Goal: Task Accomplishment & Management: Use online tool/utility

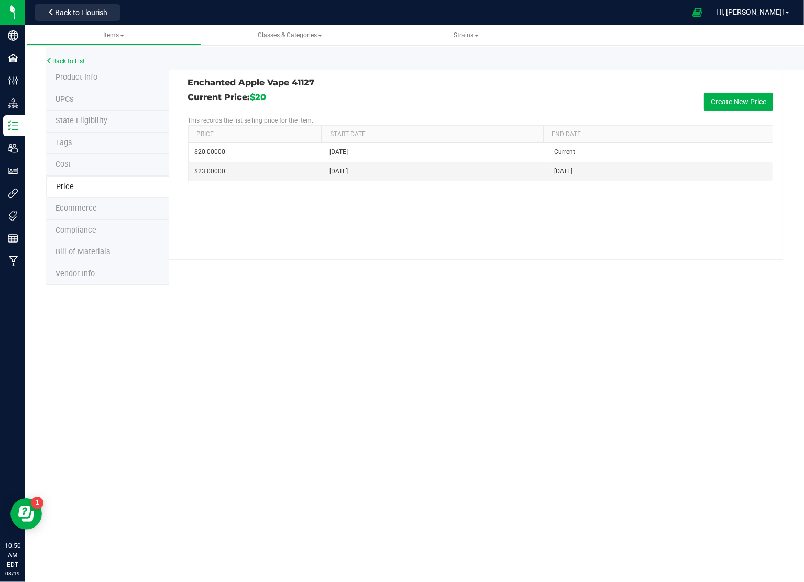
click at [80, 80] on span "Product Info" at bounding box center [77, 77] width 42 height 9
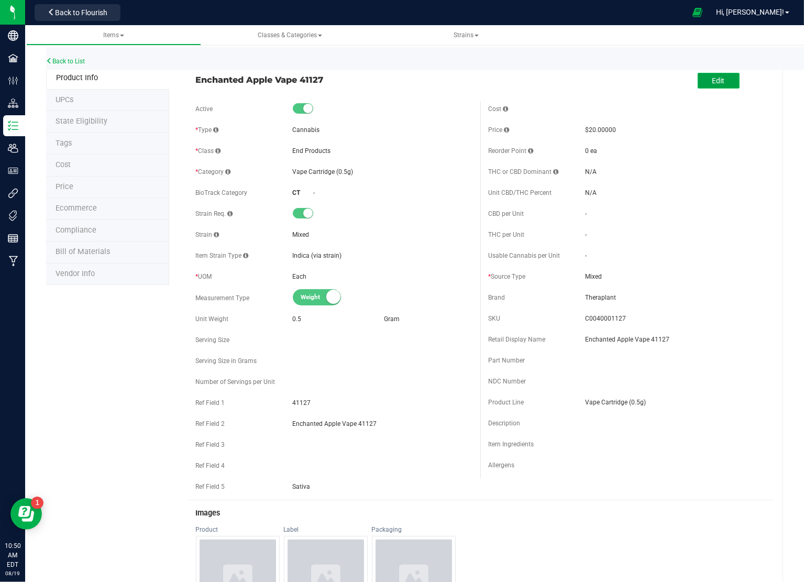
click at [712, 79] on span "Edit" at bounding box center [718, 80] width 13 height 8
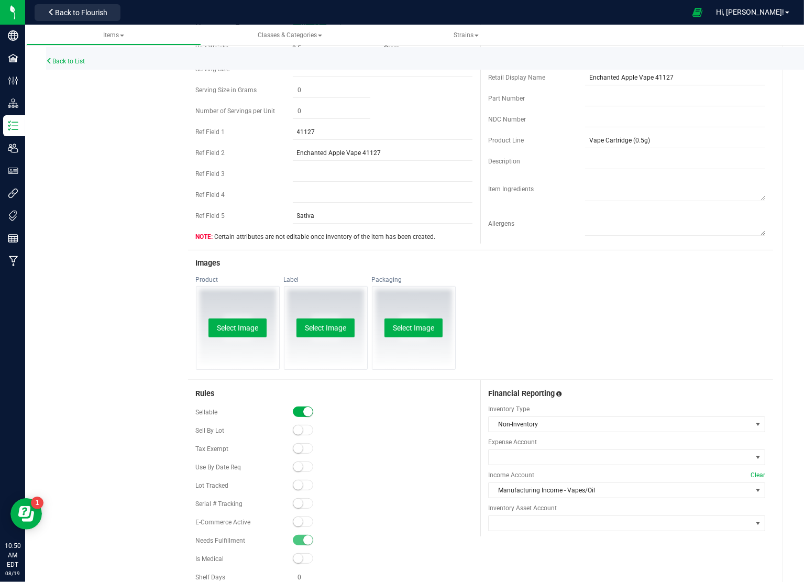
scroll to position [314, 0]
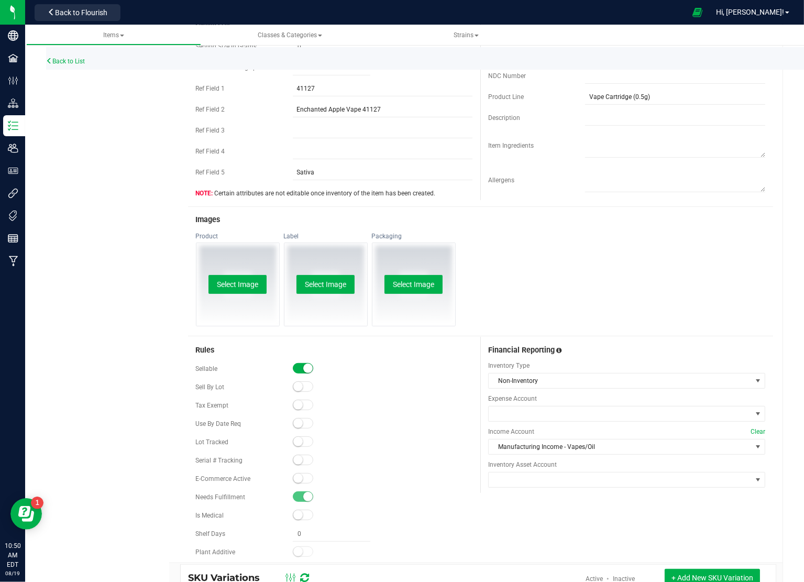
click at [306, 477] on span at bounding box center [303, 478] width 21 height 10
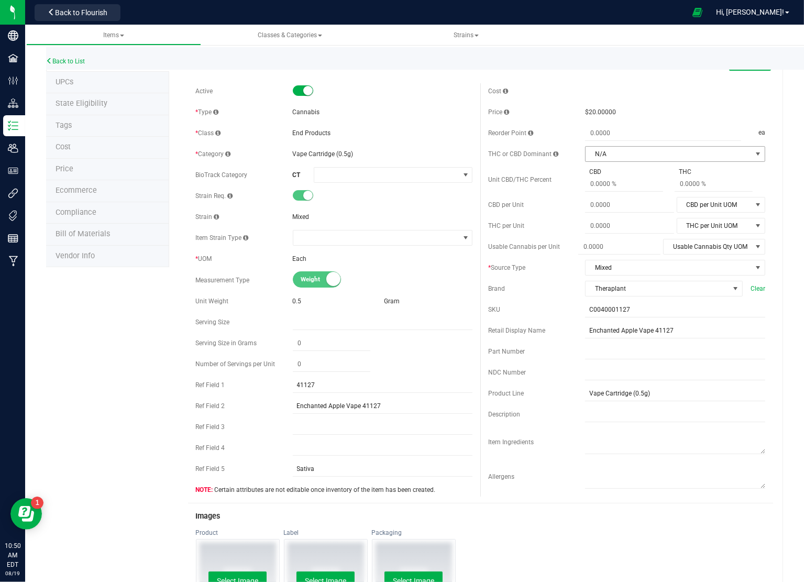
scroll to position [0, 0]
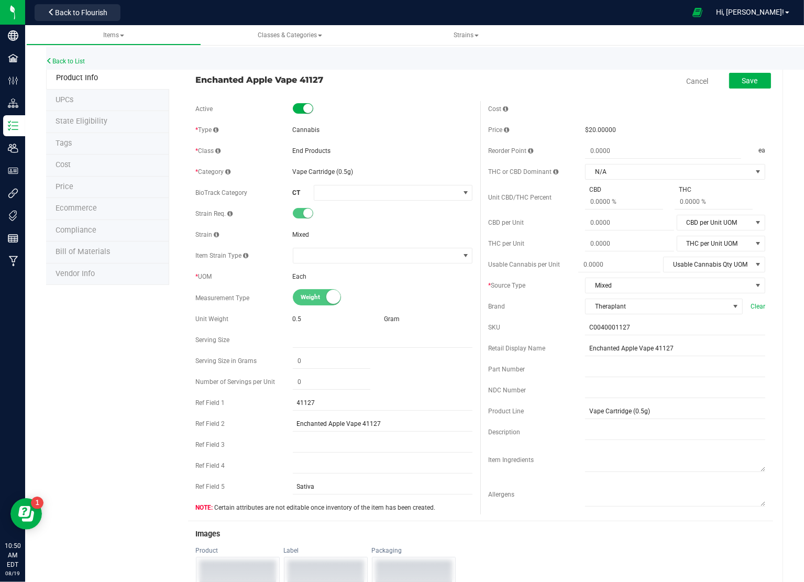
click at [745, 70] on div "Cancel Save" at bounding box center [626, 81] width 293 height 26
click at [738, 85] on button "Save" at bounding box center [750, 81] width 42 height 16
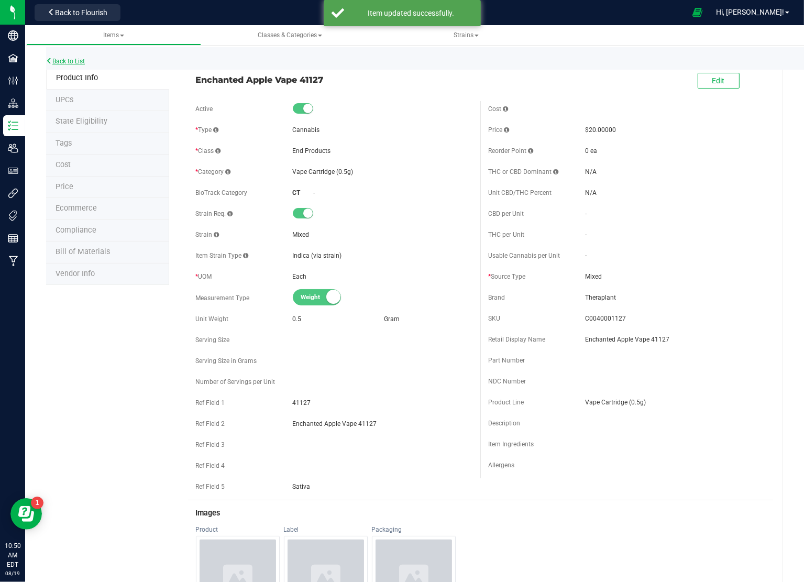
click at [85, 64] on link "Back to List" at bounding box center [65, 61] width 39 height 7
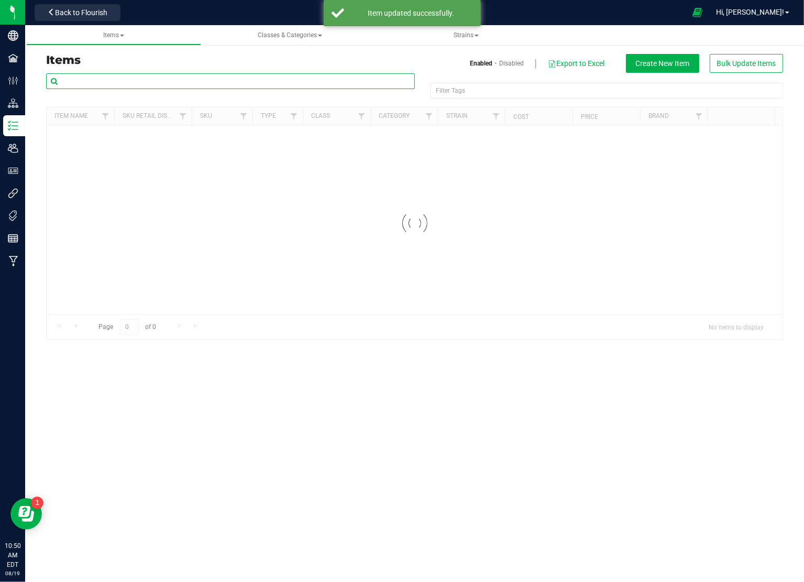
click at [106, 79] on input "text" at bounding box center [230, 81] width 369 height 16
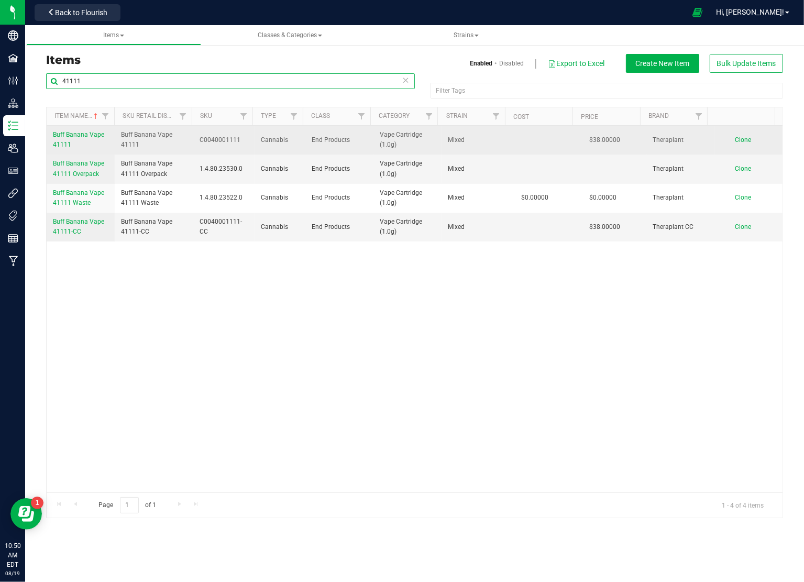
type input "41111"
click at [86, 138] on span "Buff Banana Vape 41111" at bounding box center [78, 139] width 51 height 17
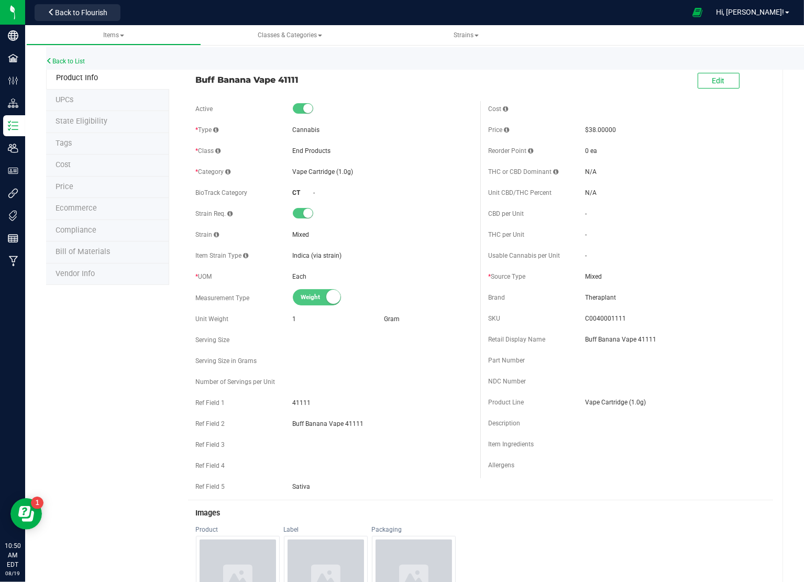
click at [78, 183] on li "Price" at bounding box center [107, 188] width 123 height 22
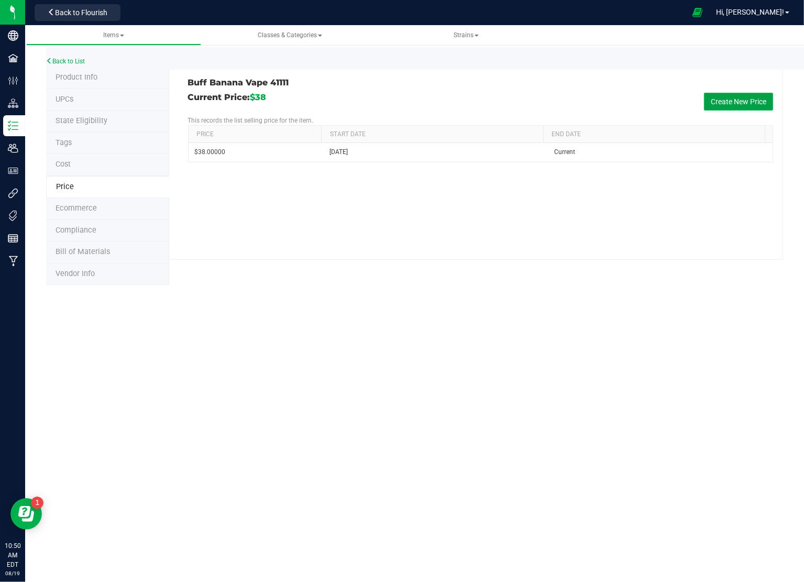
click at [739, 99] on button "Create New Price" at bounding box center [738, 102] width 69 height 18
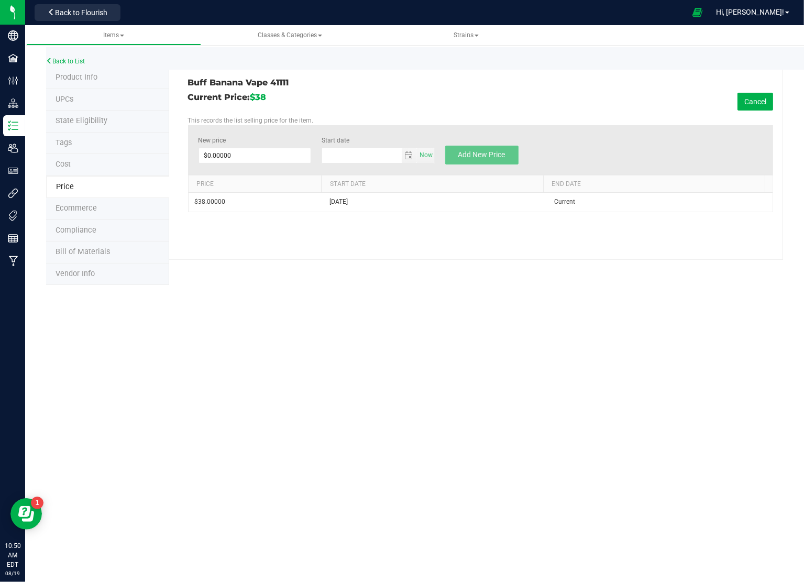
type input "[DATE]"
click at [269, 150] on span at bounding box center [255, 156] width 113 height 16
type input "33.50"
click at [486, 148] on button "Add New Price" at bounding box center [481, 155] width 73 height 19
type input "$0.00000"
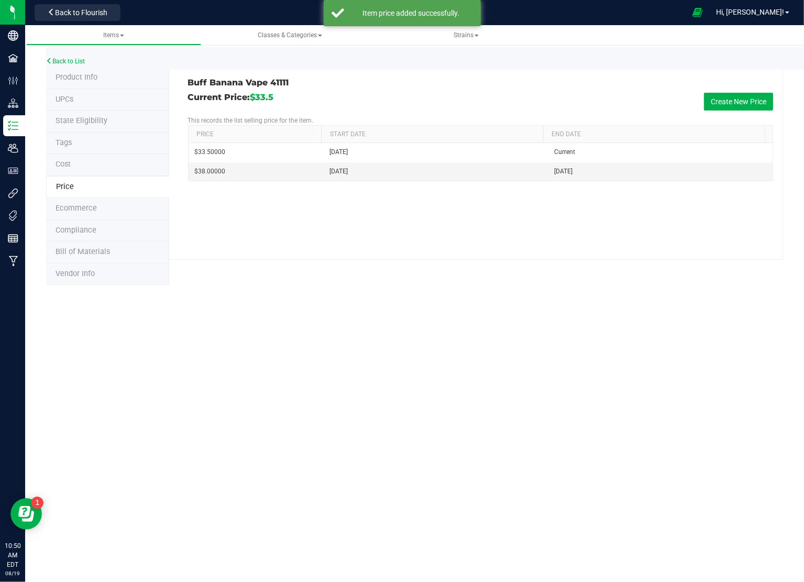
click at [92, 81] on span "Product Info" at bounding box center [77, 77] width 42 height 9
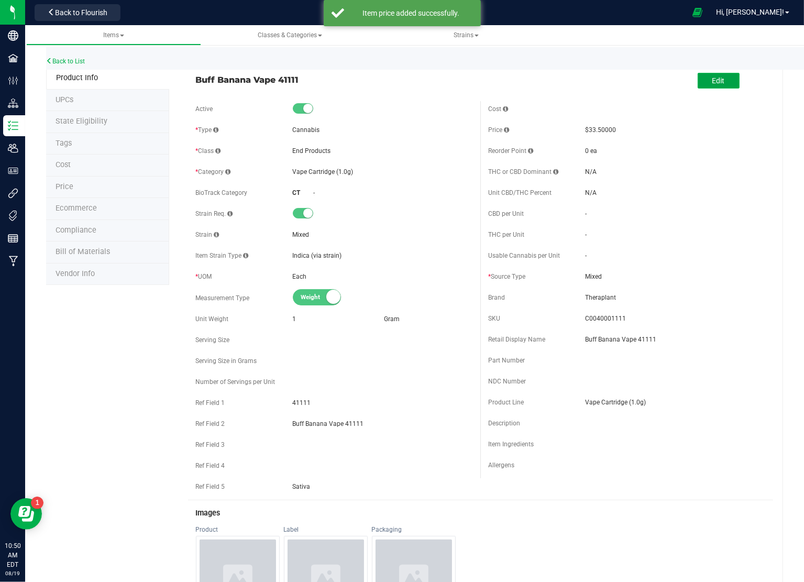
click at [721, 82] on button "Edit" at bounding box center [719, 81] width 42 height 16
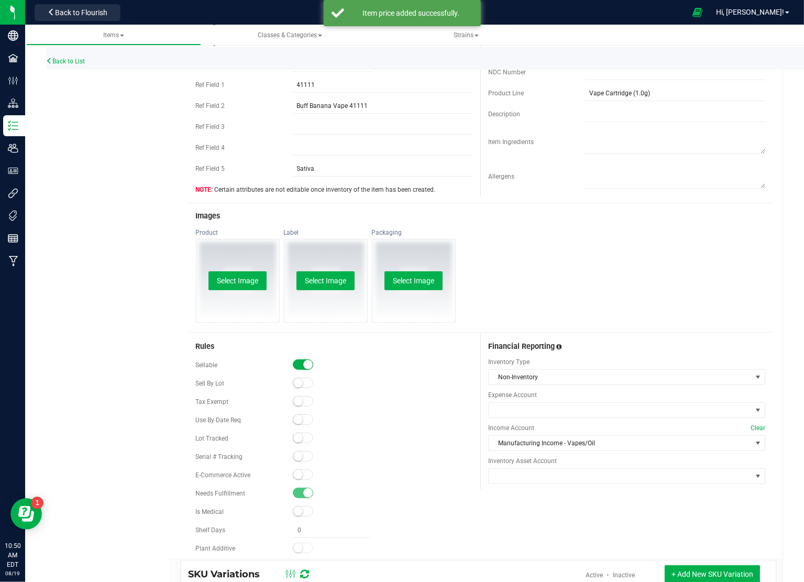
scroll to position [367, 0]
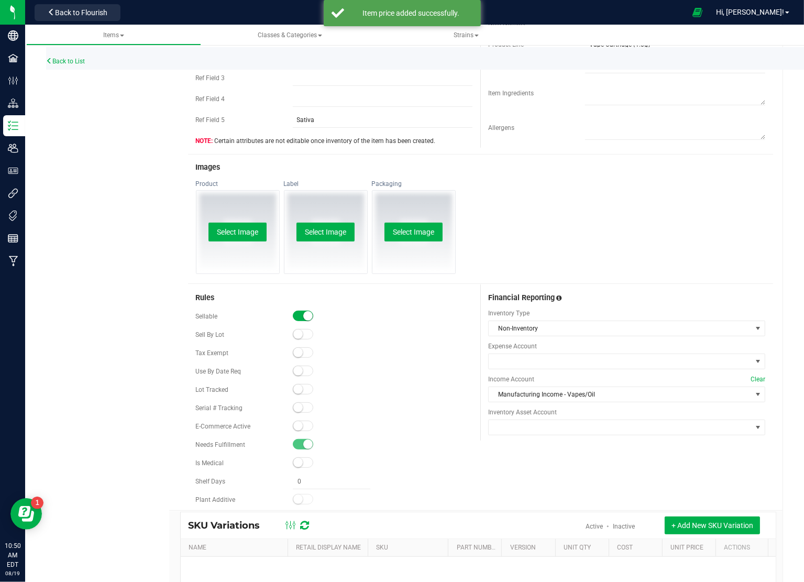
click at [300, 427] on span at bounding box center [303, 426] width 21 height 10
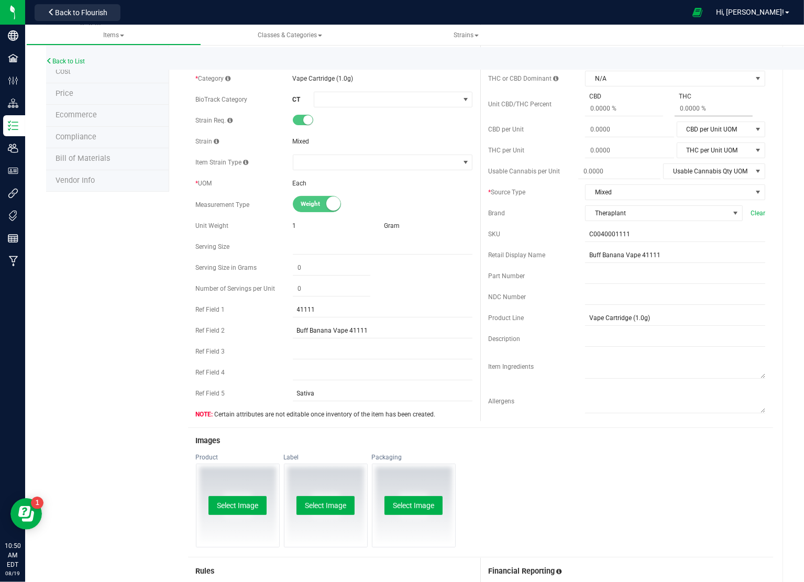
scroll to position [0, 0]
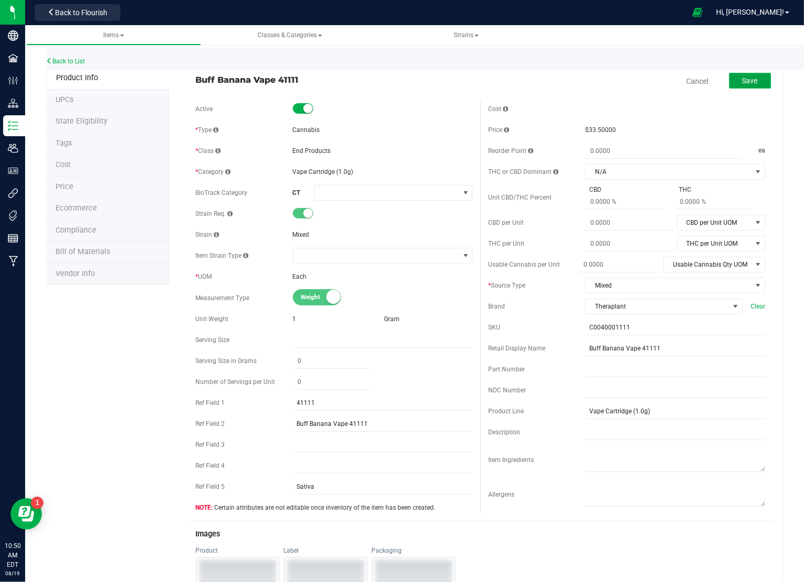
click at [742, 79] on span "Save" at bounding box center [750, 80] width 16 height 8
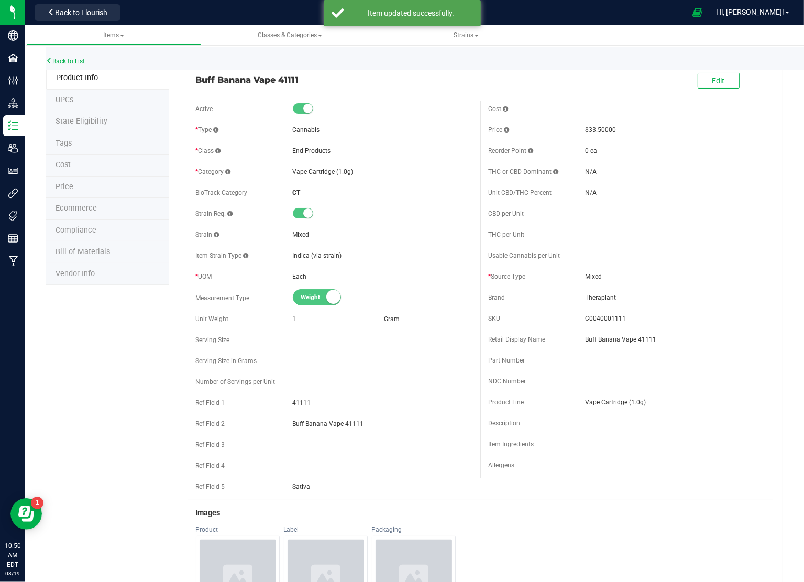
click at [71, 60] on link "Back to List" at bounding box center [65, 61] width 39 height 7
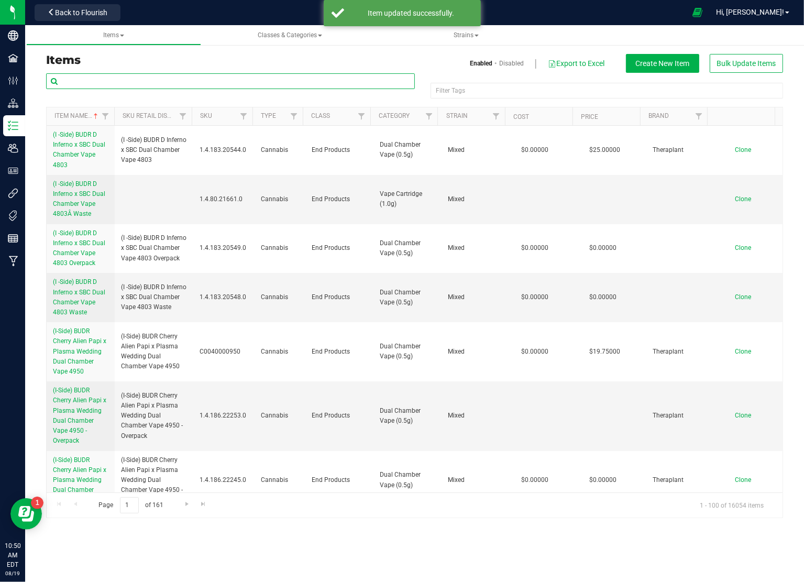
click at [193, 82] on input "text" at bounding box center [230, 81] width 369 height 16
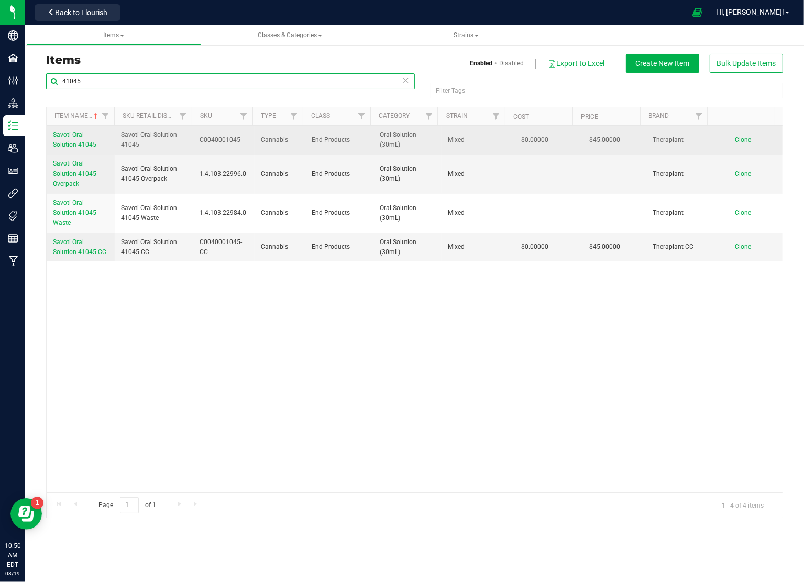
type input "41045"
click at [94, 136] on span "Savoti Oral Solution 41045" at bounding box center [74, 139] width 43 height 17
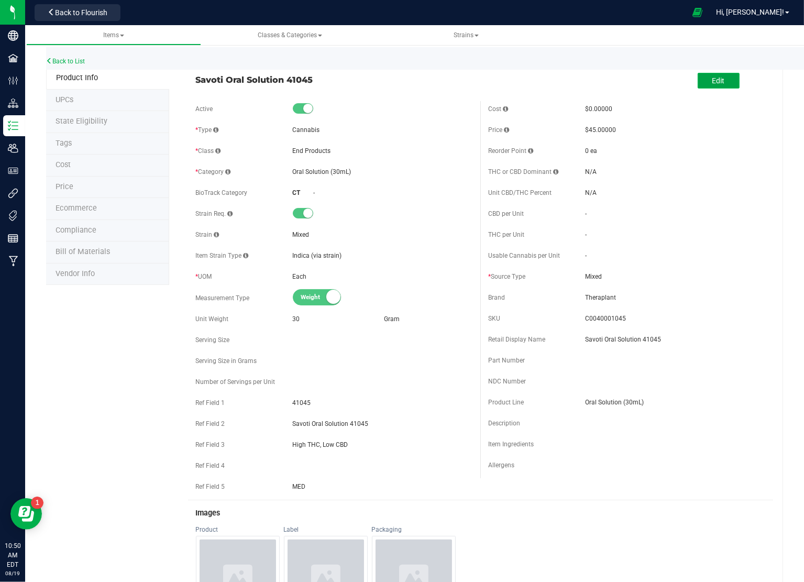
click at [705, 81] on button "Edit" at bounding box center [719, 81] width 42 height 16
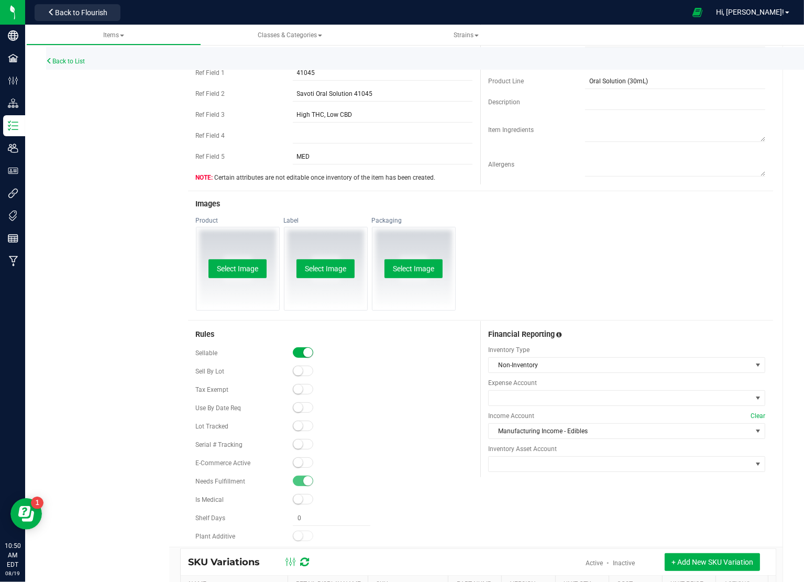
scroll to position [367, 0]
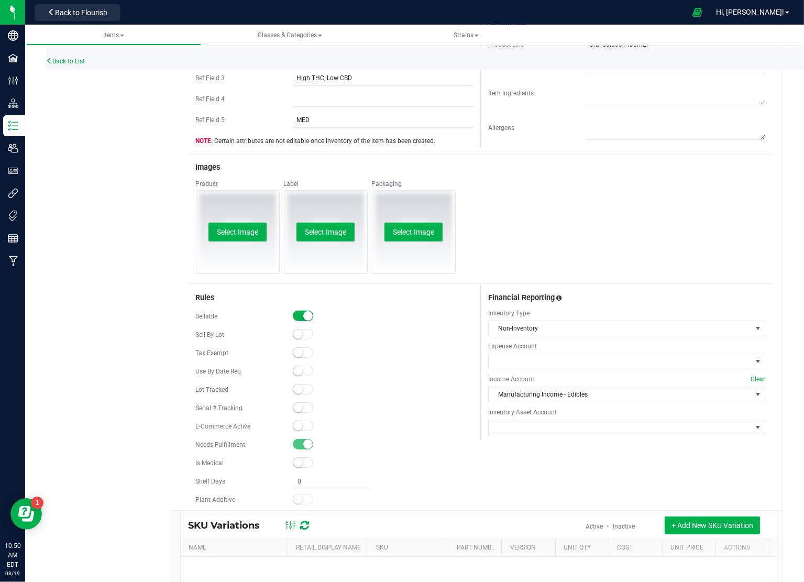
click at [309, 425] on span at bounding box center [303, 426] width 21 height 10
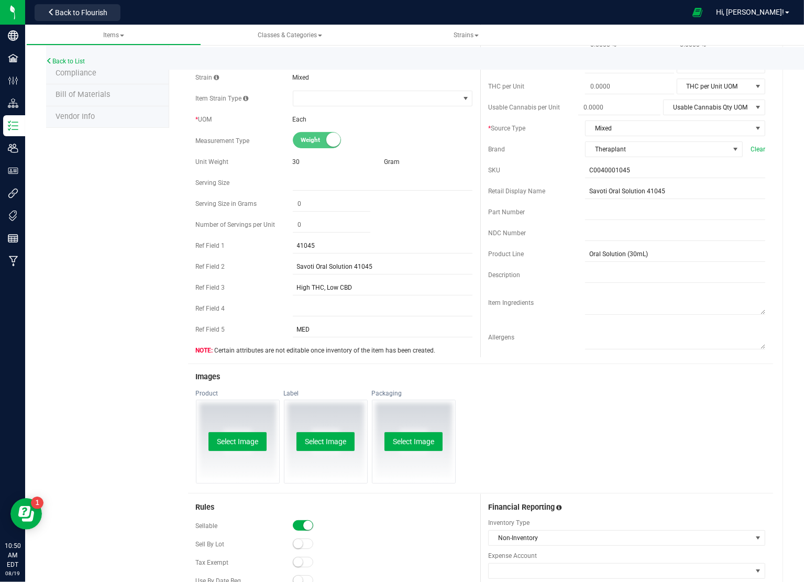
scroll to position [0, 0]
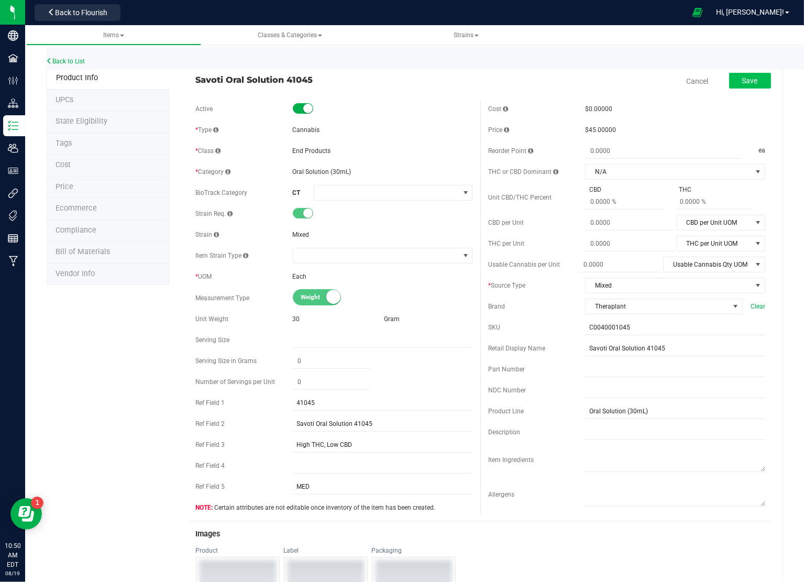
drag, startPoint x: 742, startPoint y: 71, endPoint x: 746, endPoint y: 75, distance: 5.6
click at [742, 72] on div "Save" at bounding box center [742, 81] width 58 height 21
click at [750, 79] on button "Save" at bounding box center [750, 81] width 42 height 16
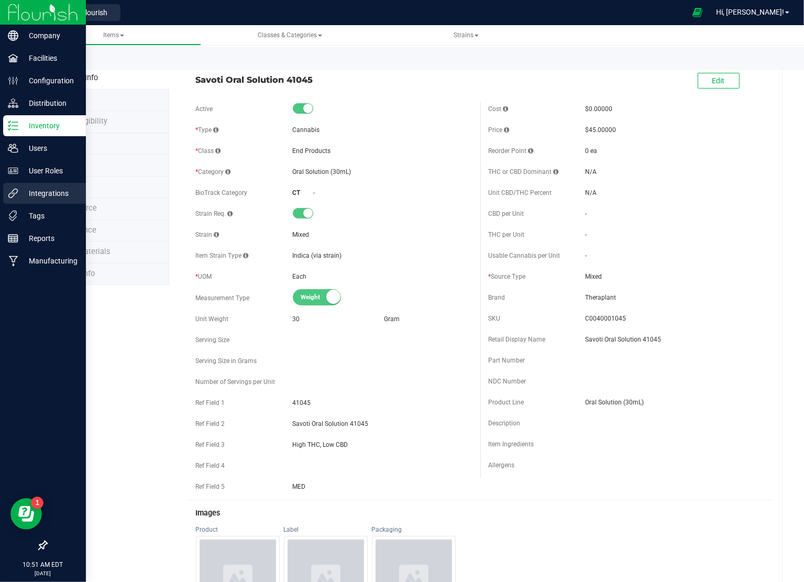
click at [59, 194] on p "Integrations" at bounding box center [49, 193] width 63 height 13
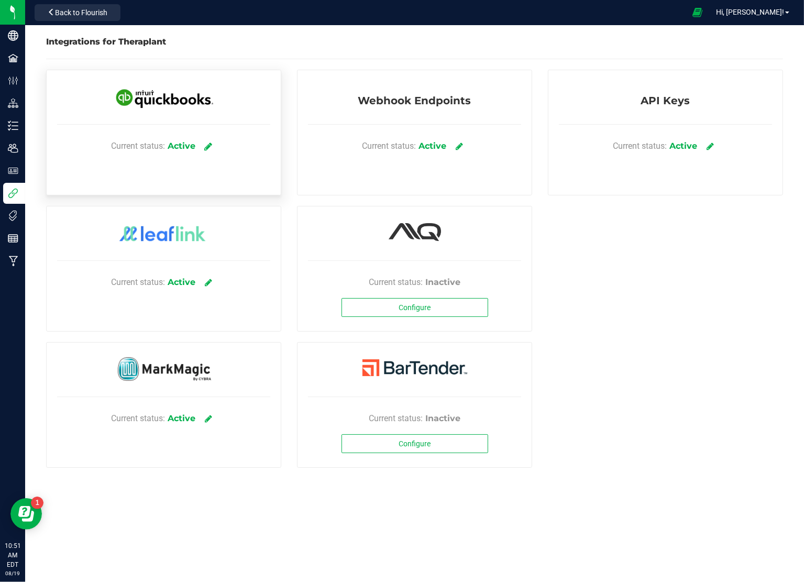
click at [208, 142] on icon at bounding box center [208, 145] width 8 height 9
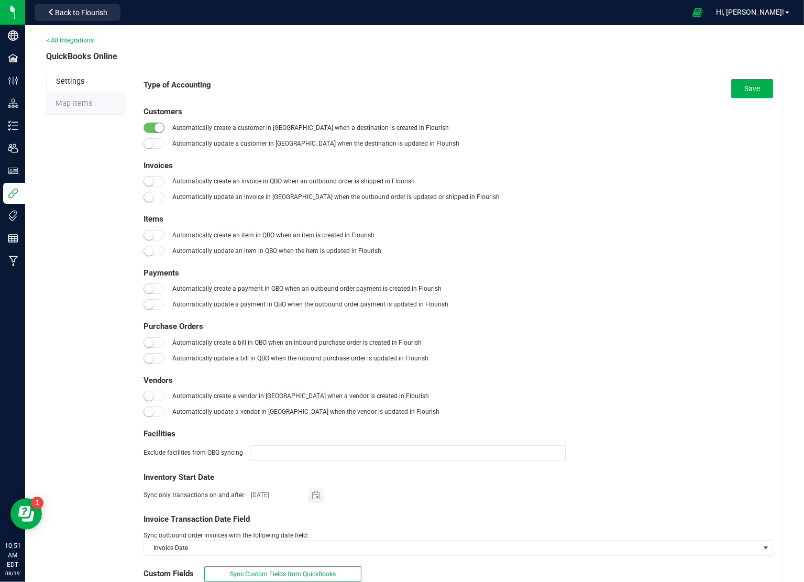
click at [68, 108] on li "Map Items" at bounding box center [85, 104] width 79 height 22
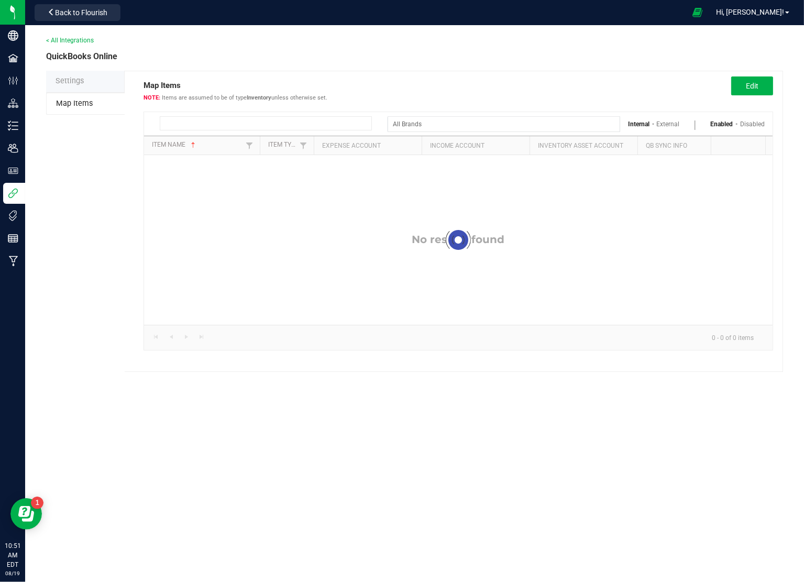
click at [243, 123] on input at bounding box center [266, 123] width 212 height 14
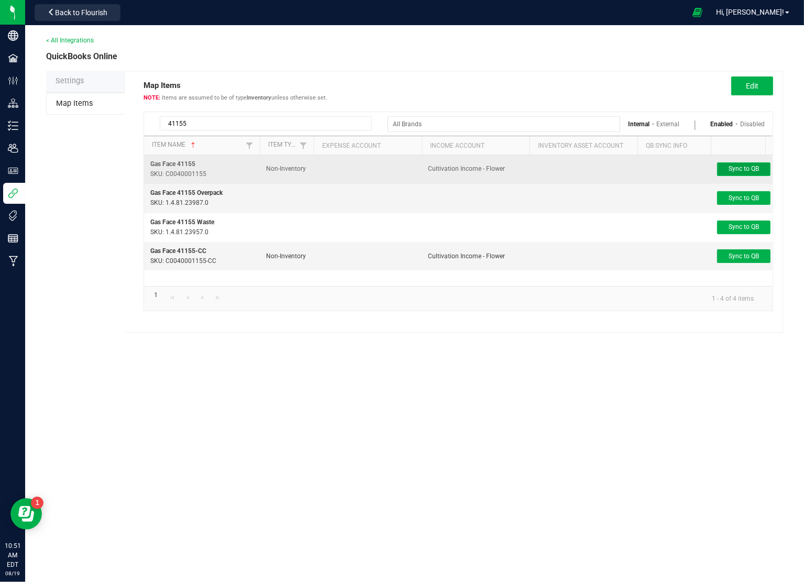
click at [724, 164] on button "Sync to QB" at bounding box center [743, 169] width 53 height 14
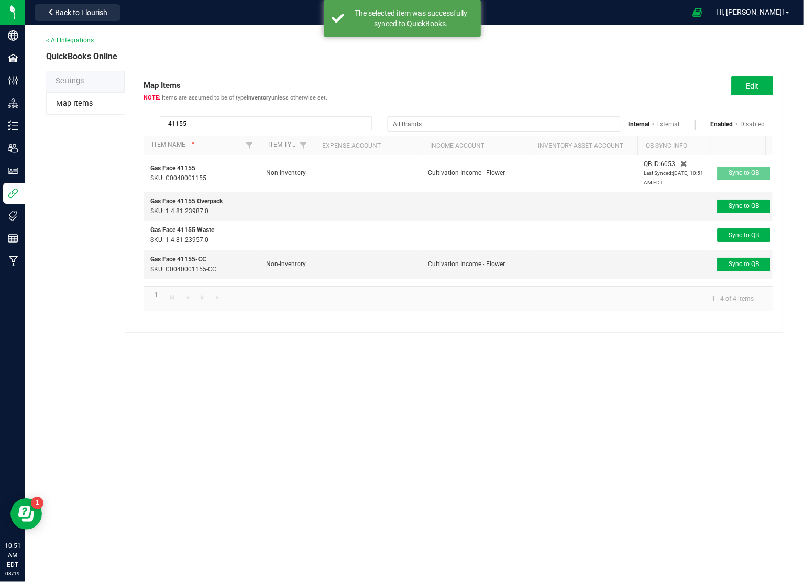
click at [206, 123] on input "41155" at bounding box center [266, 123] width 212 height 14
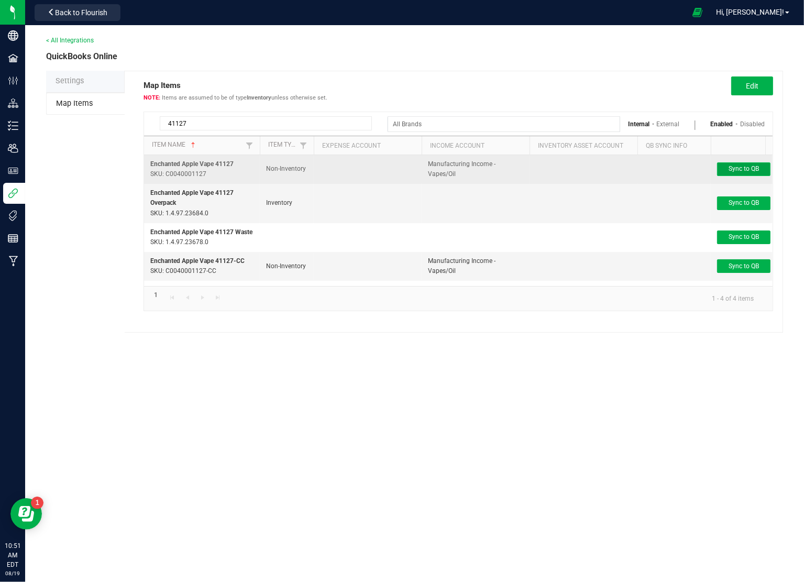
click at [727, 168] on button "Sync to QB" at bounding box center [743, 169] width 53 height 14
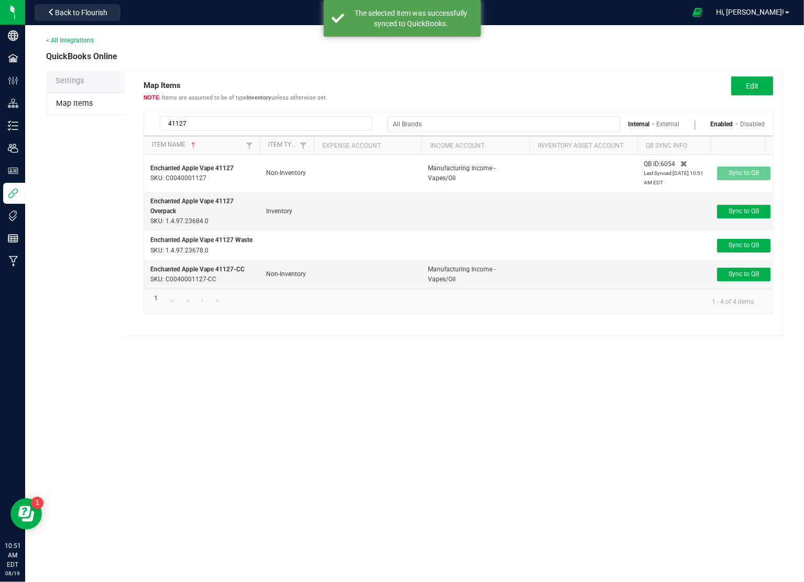
click at [197, 123] on input "41127" at bounding box center [266, 123] width 212 height 14
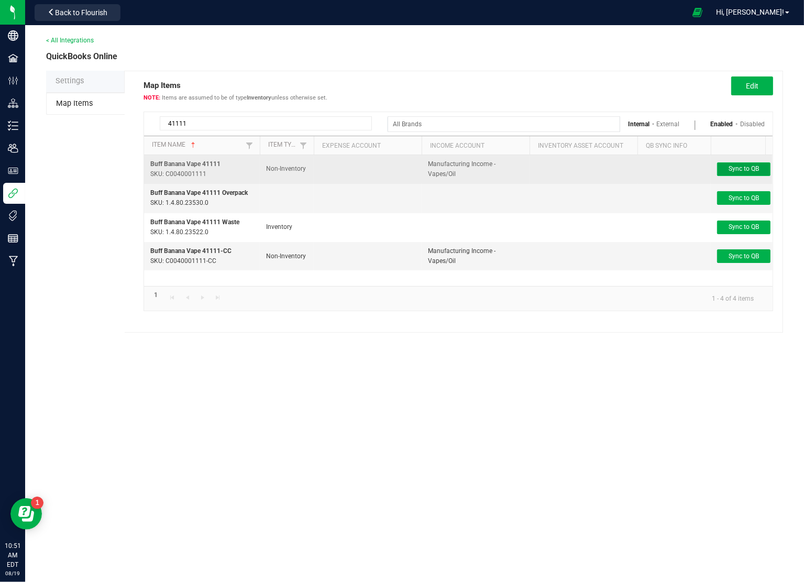
click at [741, 167] on span "Sync to QB" at bounding box center [744, 168] width 30 height 7
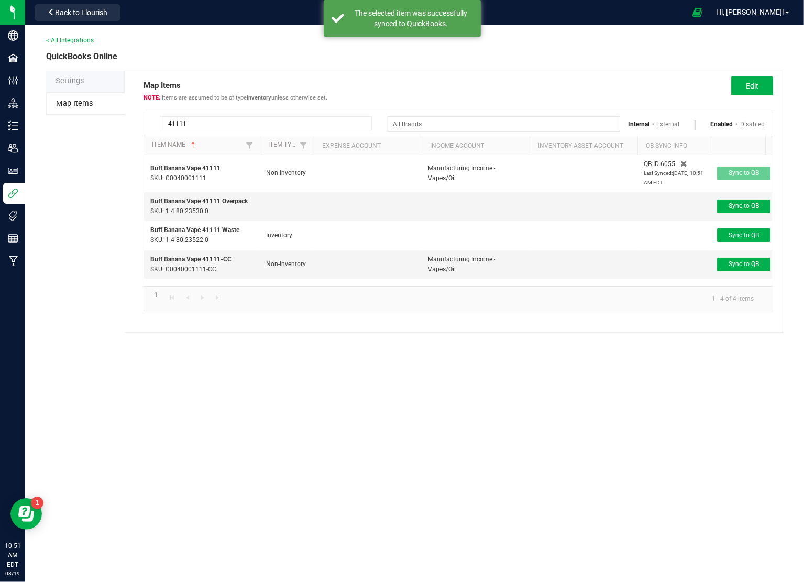
click at [200, 122] on input "41111" at bounding box center [266, 123] width 212 height 14
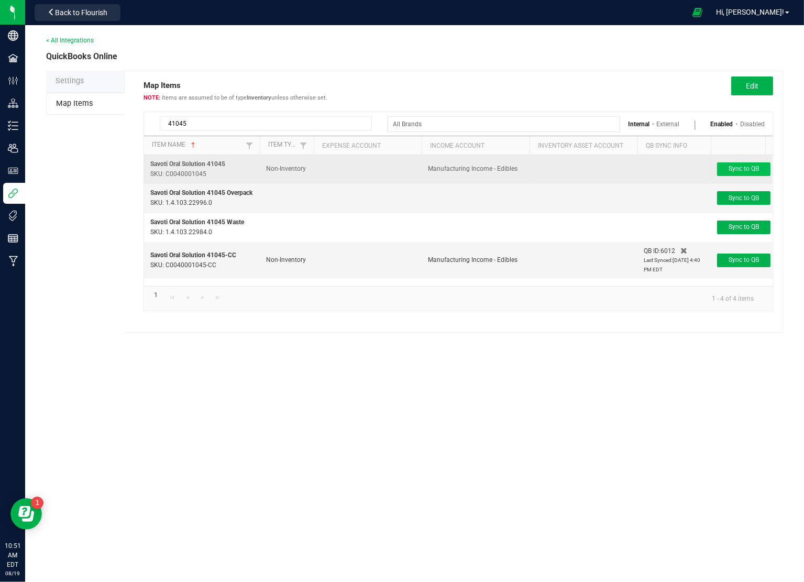
type input "41045"
click at [727, 167] on button "Sync to QB" at bounding box center [743, 169] width 53 height 14
